Goal: Book appointment/travel/reservation

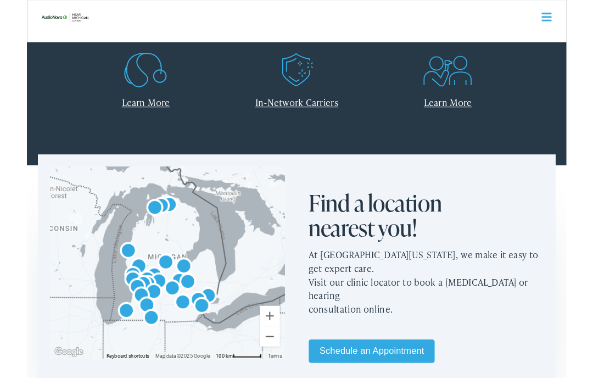
scroll to position [502, 0]
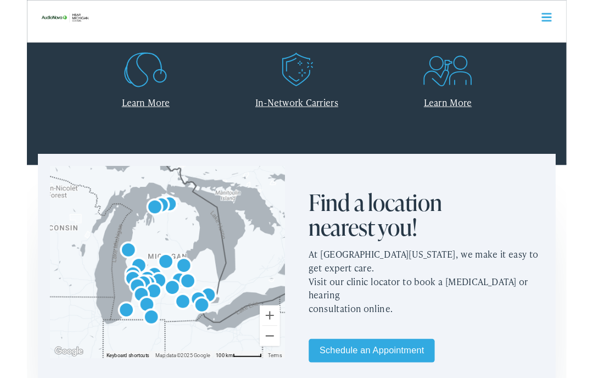
click at [148, 116] on link "Learn More" at bounding box center [130, 113] width 53 height 14
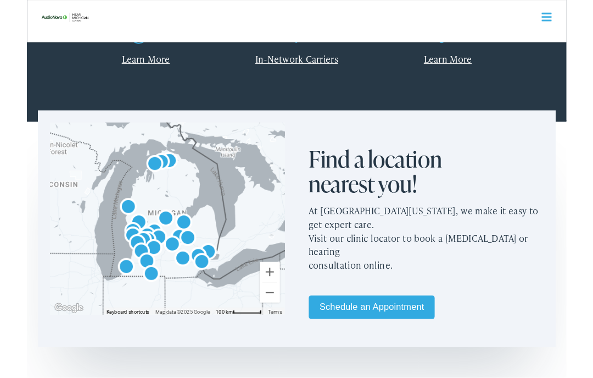
scroll to position [549, 0]
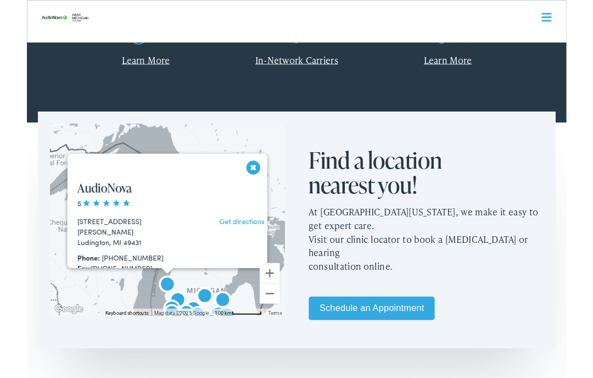
click at [98, 246] on div "[STREET_ADDRESS][PERSON_NAME]" at bounding box center [117, 248] width 125 height 23
click at [108, 210] on link "AudioNova" at bounding box center [85, 206] width 60 height 18
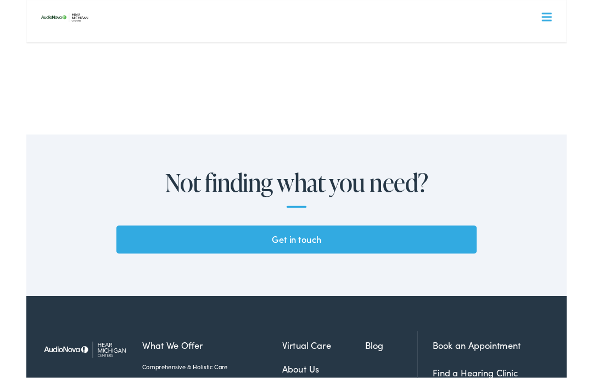
scroll to position [2776, 0]
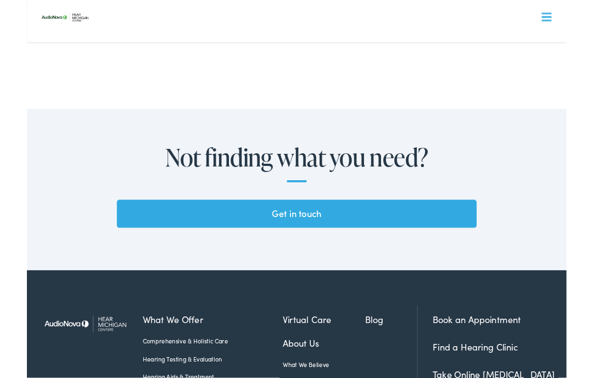
click at [523, 350] on link "Book an Appointment" at bounding box center [494, 352] width 97 height 14
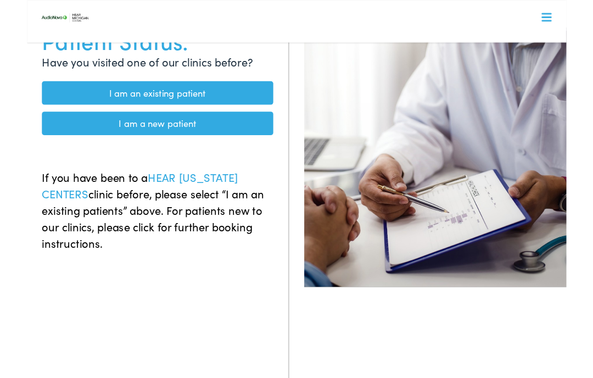
click at [194, 133] on link "I am a new patient" at bounding box center [143, 136] width 254 height 26
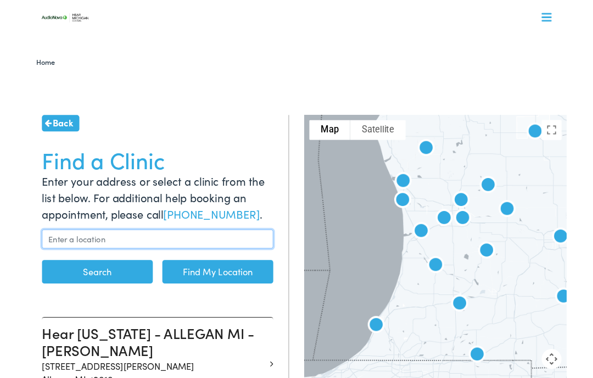
click at [68, 259] on input "text" at bounding box center [143, 262] width 254 height 21
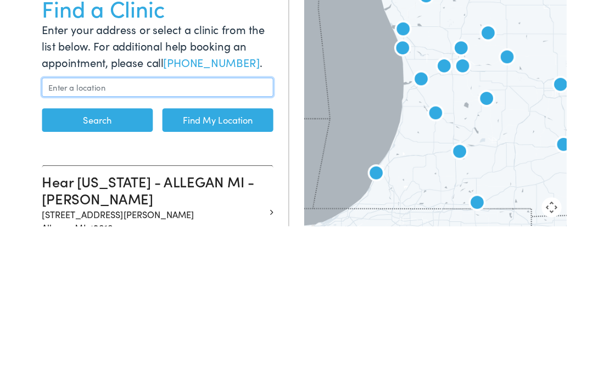
type input "922 E Maple St"
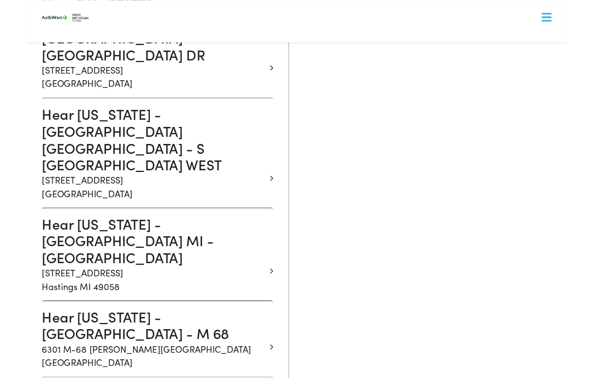
scroll to position [1173, 0]
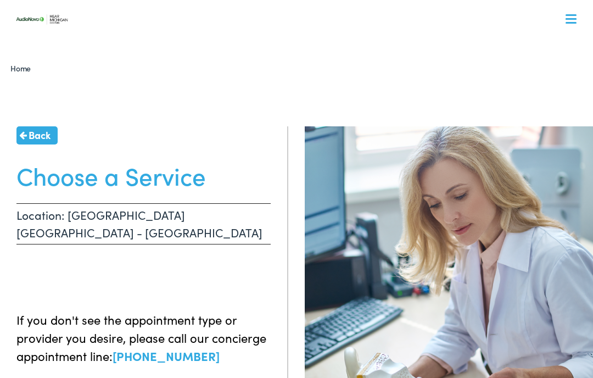
click at [193, 175] on h1 "Choose a Service" at bounding box center [143, 175] width 254 height 29
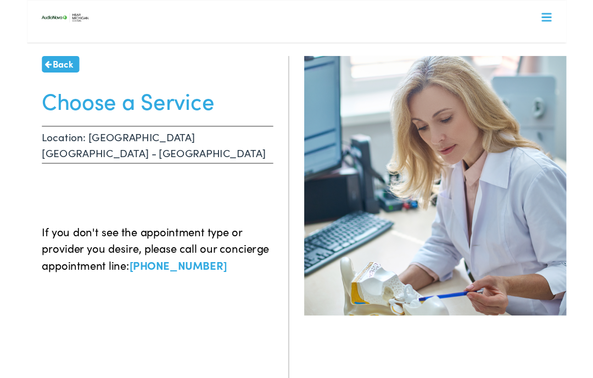
scroll to position [61, 0]
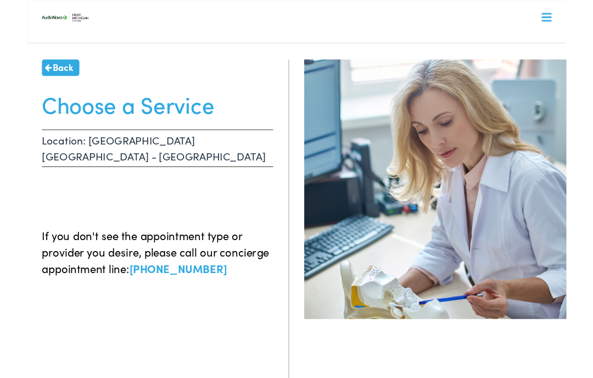
click at [27, 68] on link "Back" at bounding box center [36, 74] width 41 height 18
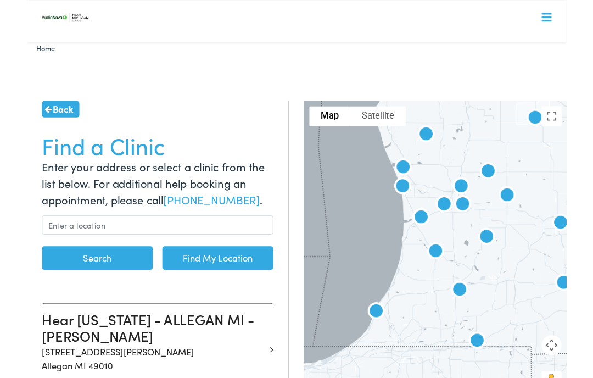
scroll to position [15, 0]
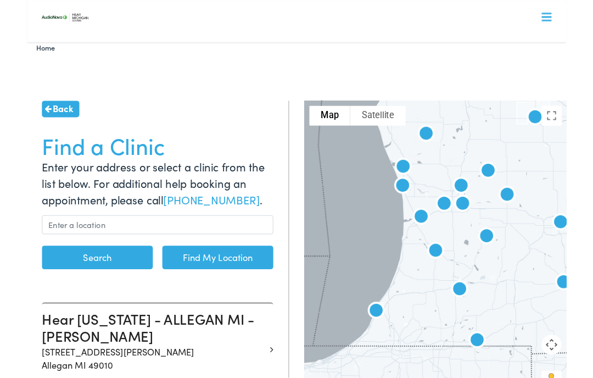
click at [236, 287] on link "Find My Location" at bounding box center [210, 283] width 122 height 26
type input "Ludington, Michigan"
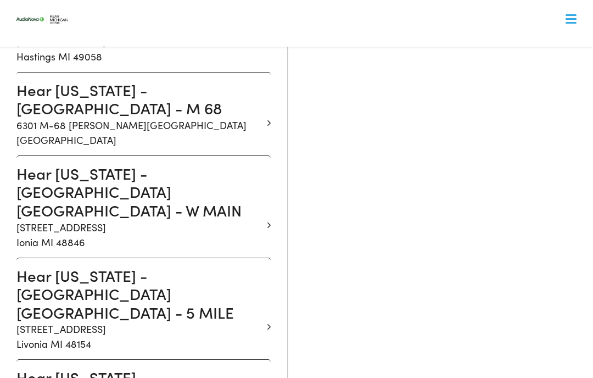
scroll to position [1441, 0]
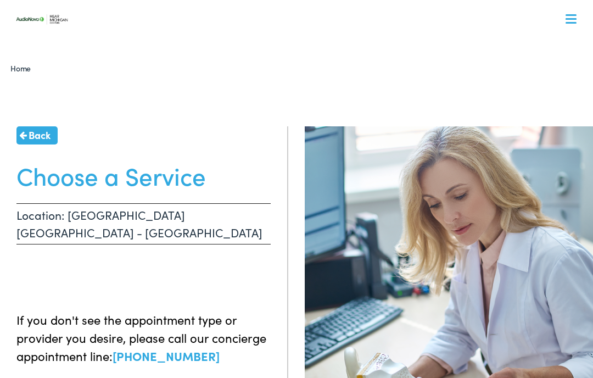
click at [153, 171] on h1 "Choose a Service" at bounding box center [143, 175] width 254 height 29
click at [230, 218] on p "Location: LUDINGTON MI - N JEBAVY" at bounding box center [143, 223] width 254 height 41
click at [275, 277] on div "Back Choose a Service Location: LUDINGTON MI - N JEBAVY If you don't see the ap…" at bounding box center [144, 315] width 288 height 378
click at [265, 310] on p "If you don't see the appointment type or provider you desire, please call our c…" at bounding box center [143, 337] width 254 height 54
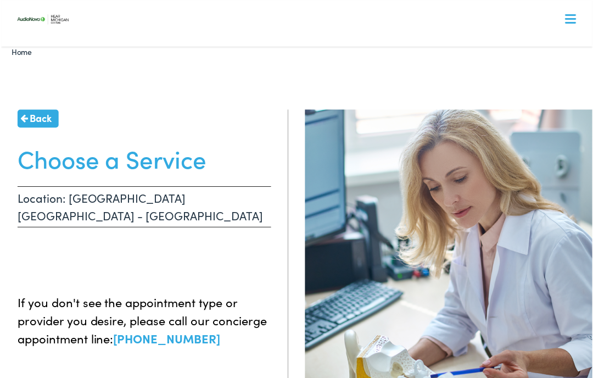
scroll to position [17, 0]
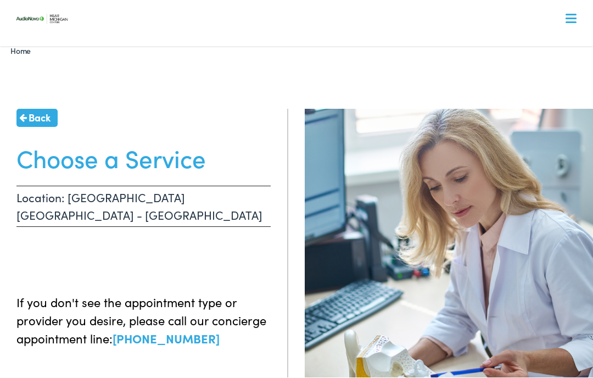
click at [227, 191] on p "Location: LUDINGTON MI - N JEBAVY" at bounding box center [143, 206] width 254 height 41
click at [229, 188] on p "Location: LUDINGTON MI - N JEBAVY" at bounding box center [143, 206] width 254 height 41
click at [224, 181] on div "Back Choose a Service Location: LUDINGTON MI - N JEBAVY If you don't see the ap…" at bounding box center [144, 298] width 288 height 378
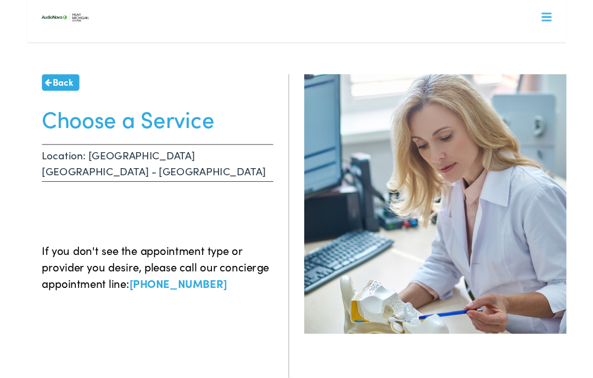
scroll to position [45, 0]
click at [90, 124] on h1 "Choose a Service" at bounding box center [143, 130] width 254 height 29
click at [137, 139] on h1 "Choose a Service" at bounding box center [143, 130] width 254 height 29
click at [180, 167] on p "Location: LUDINGTON MI - N JEBAVY" at bounding box center [143, 178] width 254 height 41
click at [191, 169] on p "Location: LUDINGTON MI - N JEBAVY" at bounding box center [143, 178] width 254 height 41
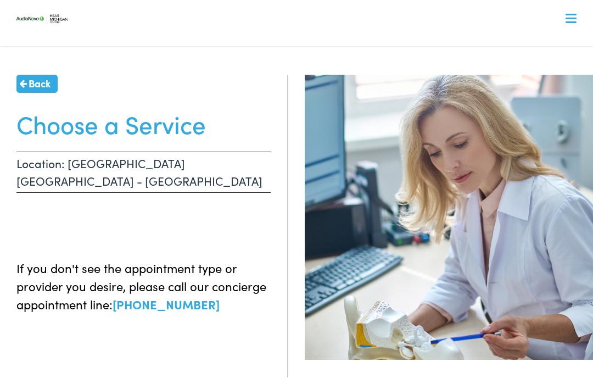
click at [210, 152] on p "Location: LUDINGTON MI - N JEBAVY" at bounding box center [143, 172] width 254 height 41
click at [37, 87] on span "Back" at bounding box center [40, 83] width 22 height 15
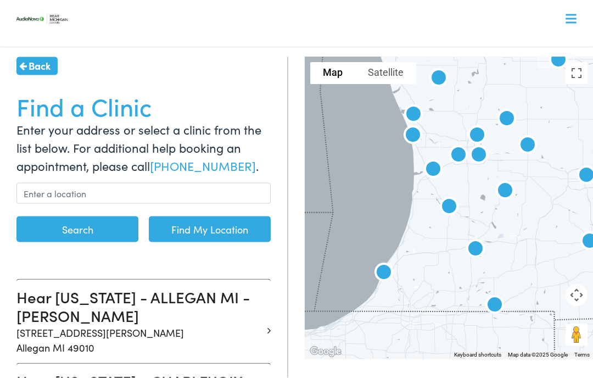
scroll to position [50, 0]
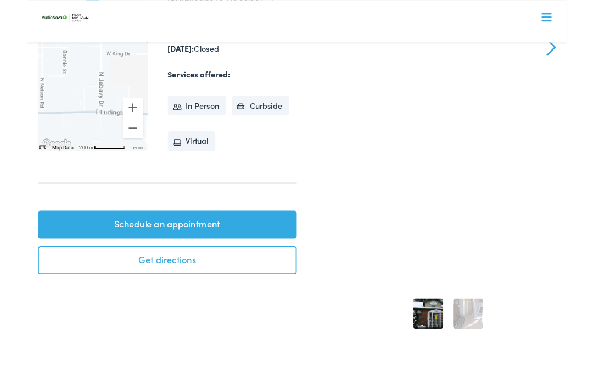
scroll to position [434, 0]
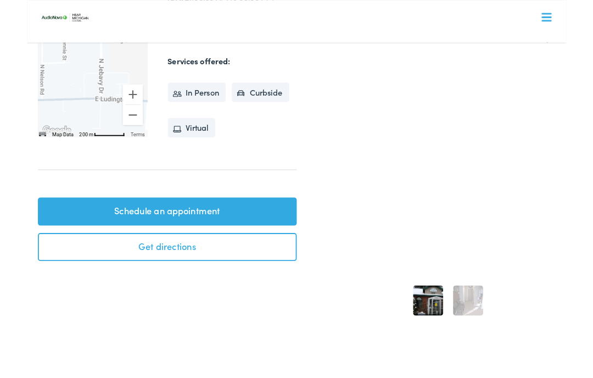
click at [212, 217] on link "Schedule an appointment" at bounding box center [154, 232] width 285 height 31
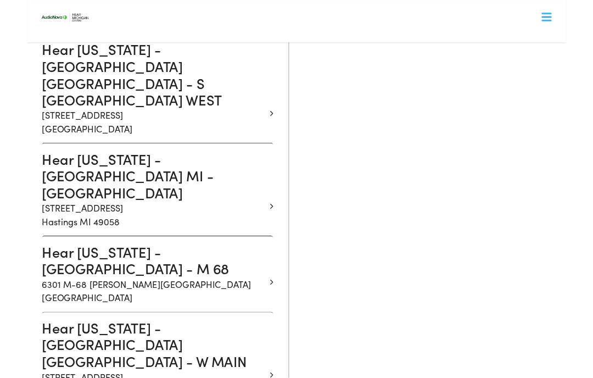
scroll to position [1231, 0]
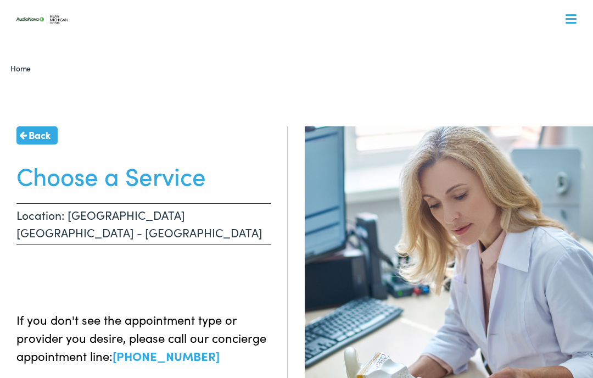
click at [168, 176] on h1 "Choose a Service" at bounding box center [143, 175] width 254 height 29
click at [577, 15] on nav "What We Offer Comprehensive & Holistic Care Hearing Testing & Evaluation Hearin…" at bounding box center [297, 95] width 570 height 191
click at [580, 25] on nav "What We Offer Comprehensive & Holistic Care Hearing Testing & Evaluation Hearin…" at bounding box center [296, 95] width 569 height 191
